Goal: Find contact information: Find contact information

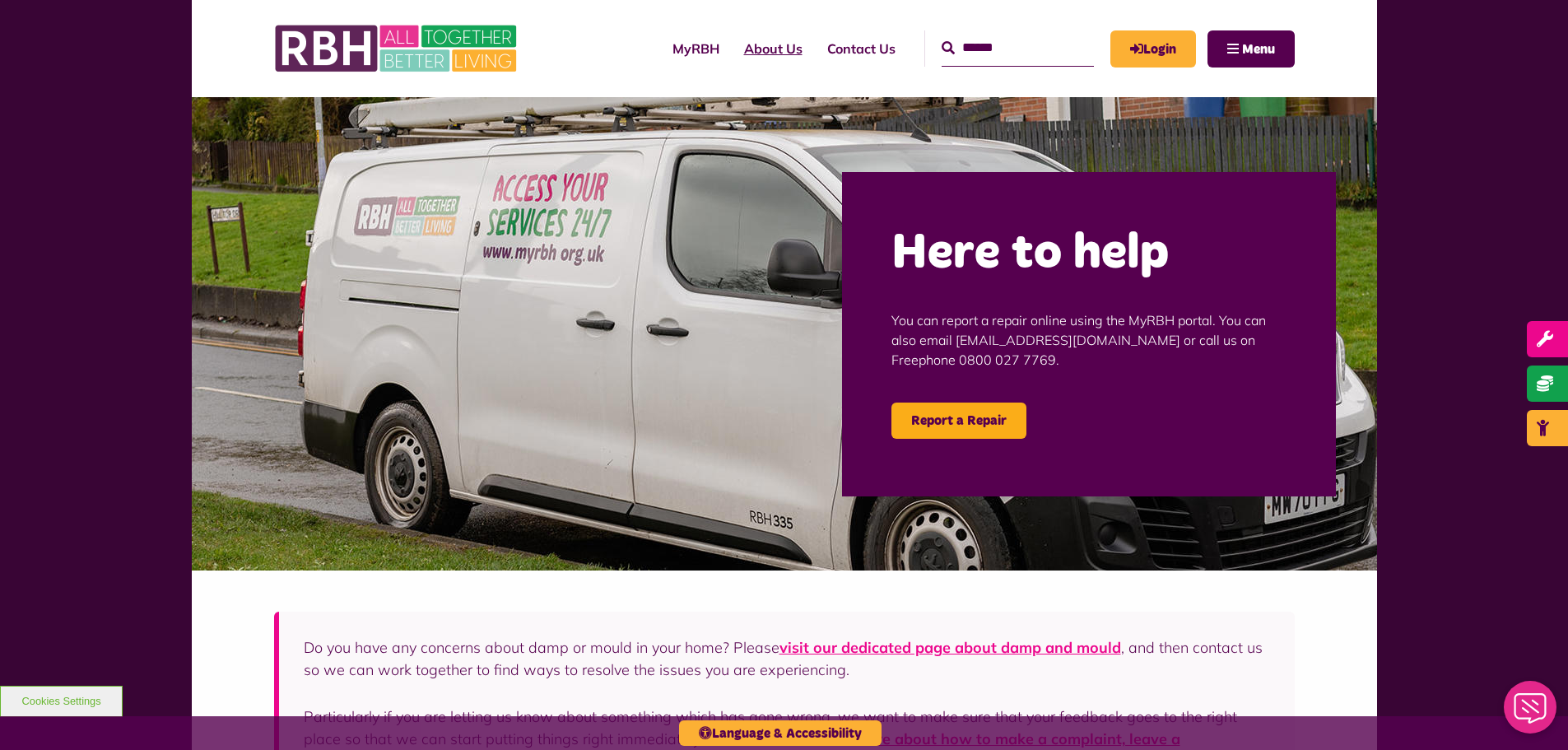
click at [742, 47] on link "About Us" at bounding box center [773, 48] width 83 height 45
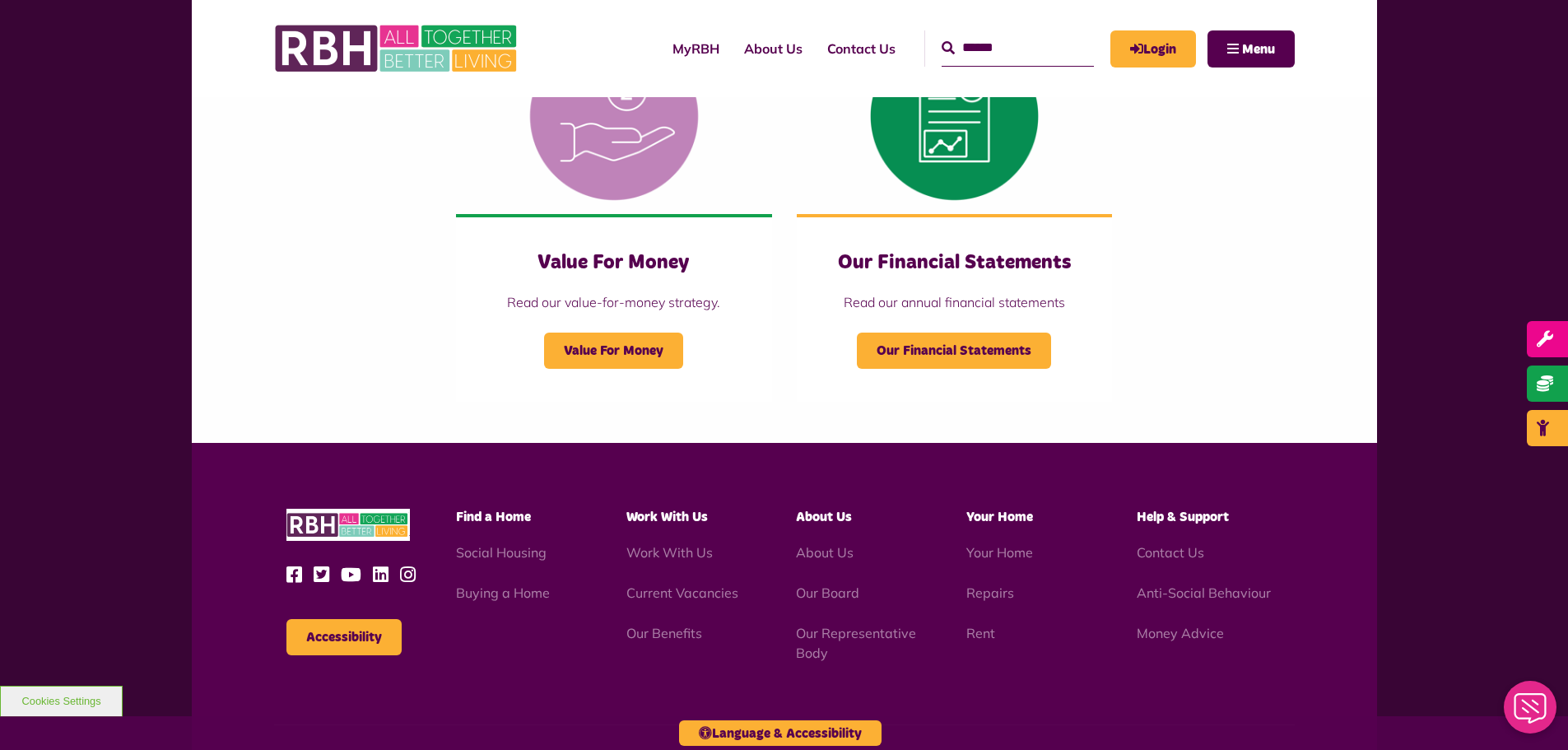
scroll to position [1729, 0]
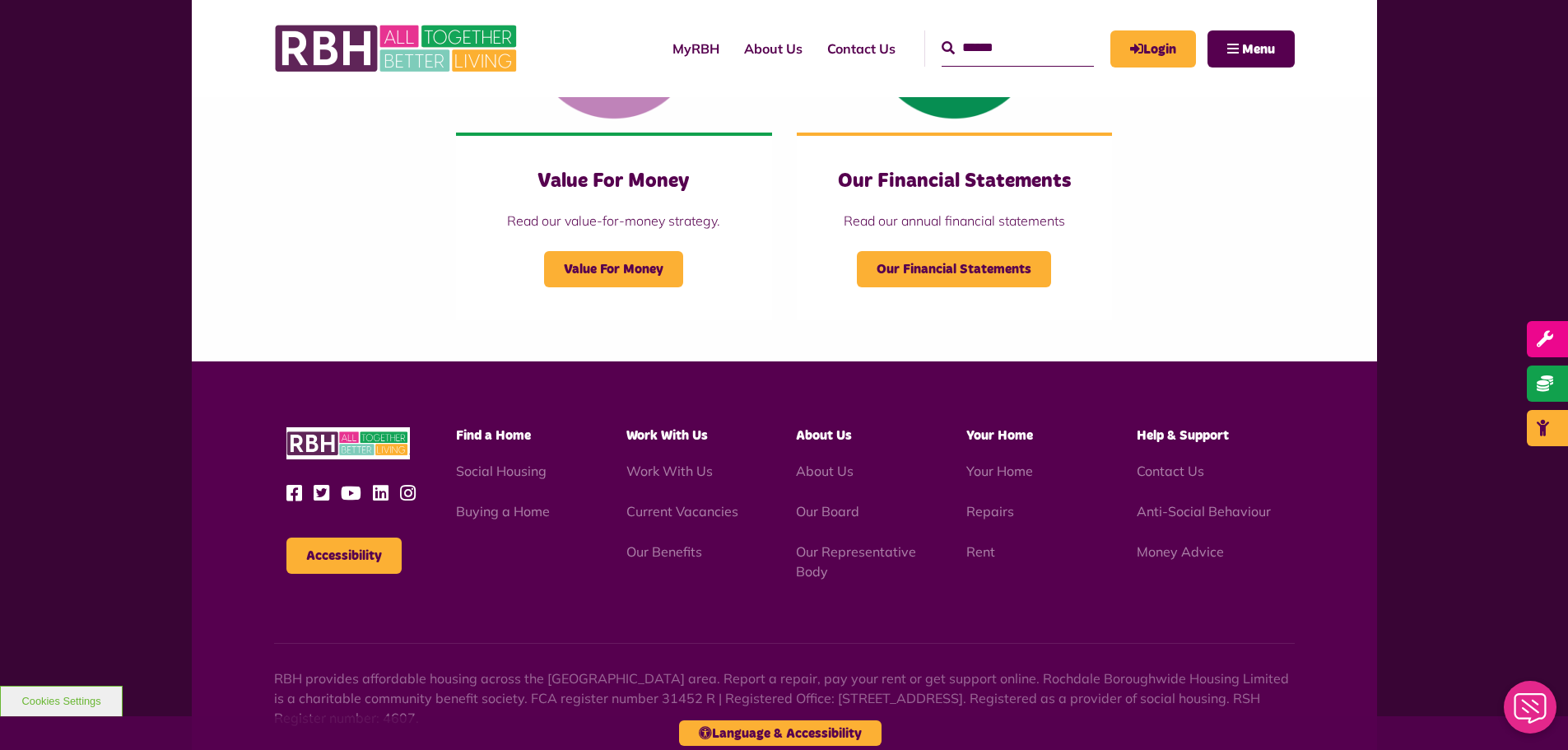
click at [657, 436] on span "Work With Us" at bounding box center [667, 436] width 81 height 14
click at [679, 429] on span "Work With Us" at bounding box center [667, 436] width 81 height 14
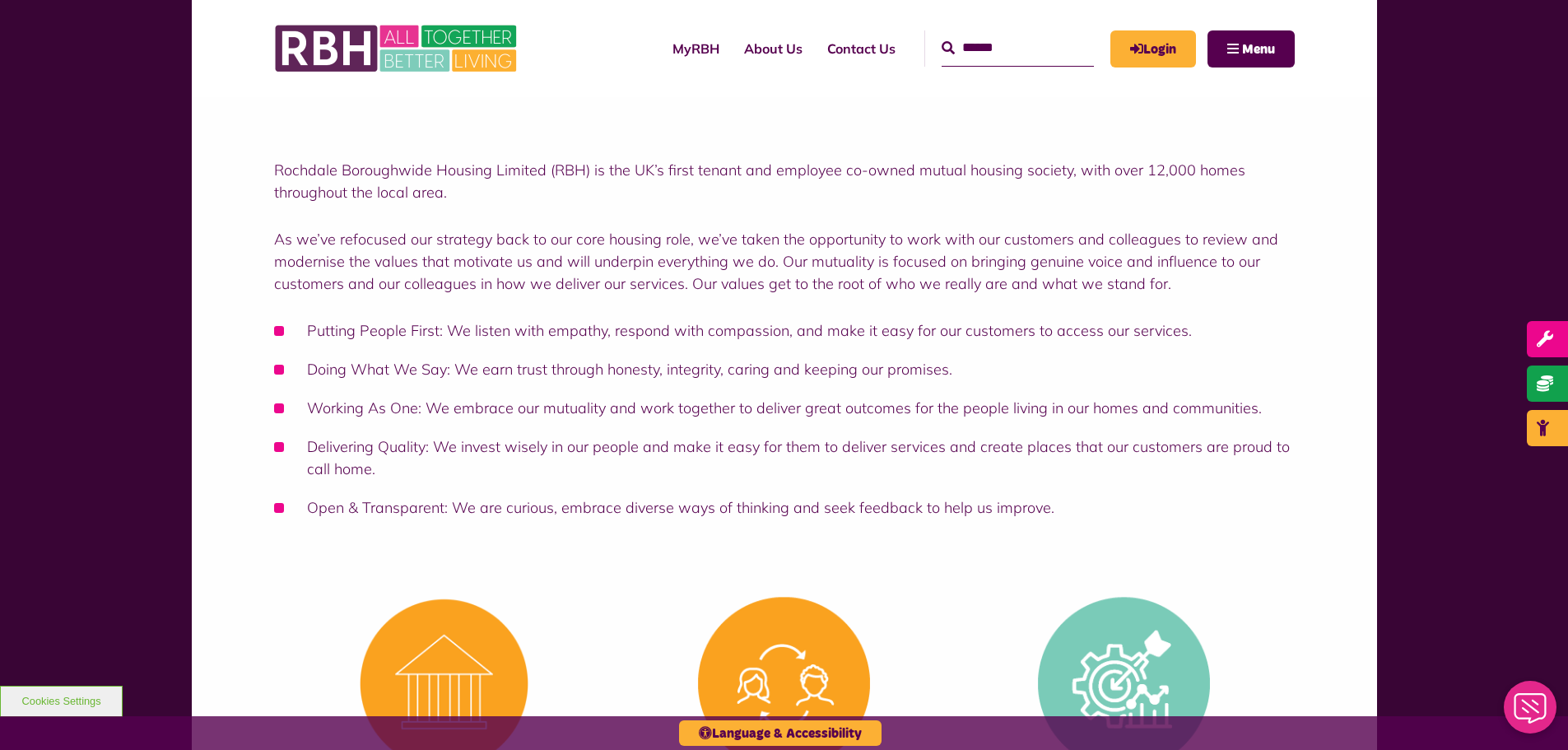
scroll to position [0, 0]
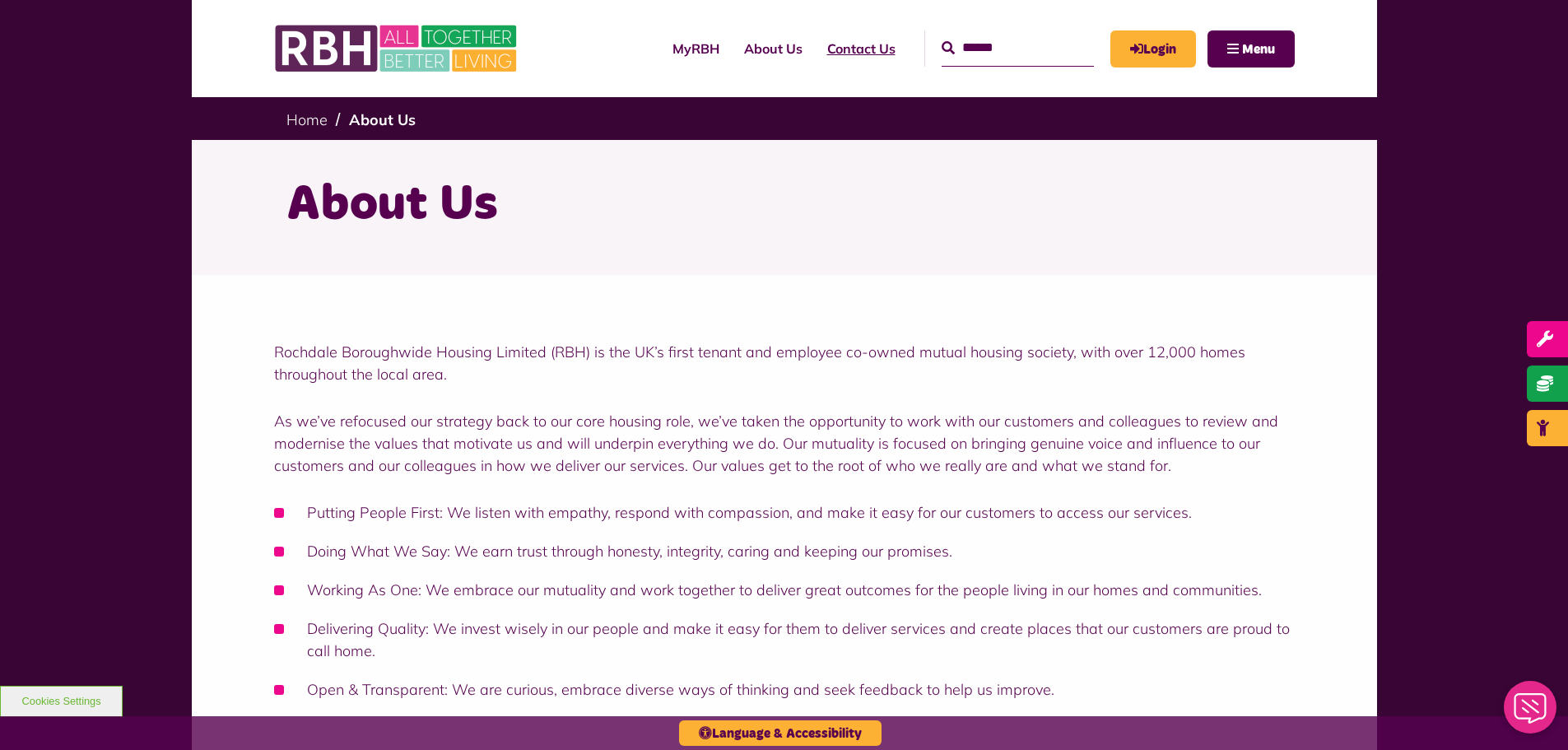
click at [822, 49] on link "Contact Us" at bounding box center [861, 48] width 93 height 45
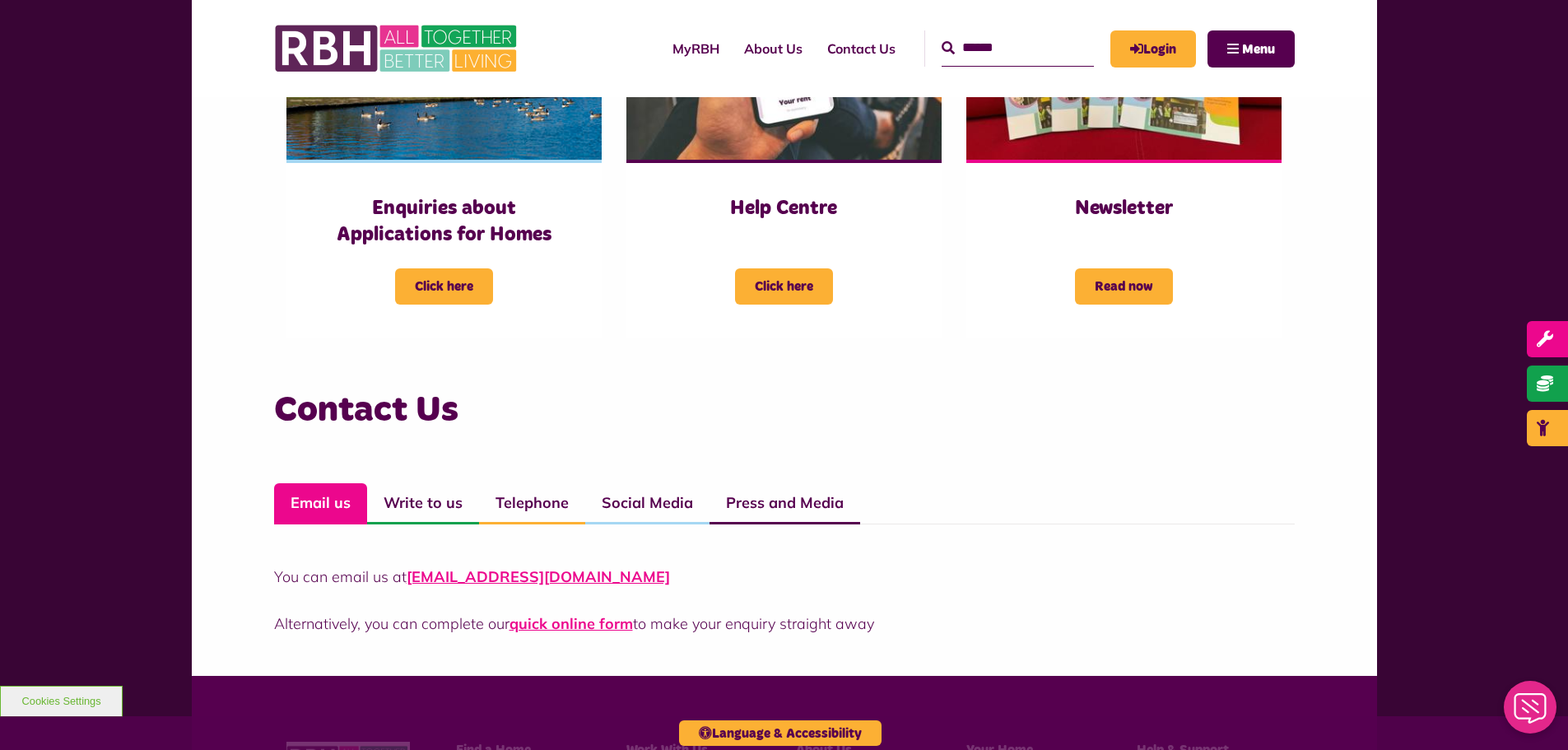
scroll to position [906, 0]
